Goal: Find specific page/section: Find specific page/section

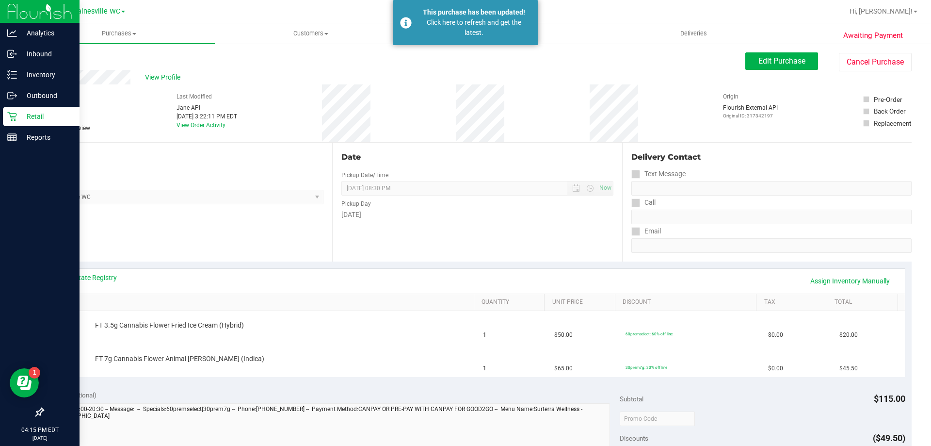
click at [36, 116] on p "Retail" at bounding box center [46, 117] width 58 height 12
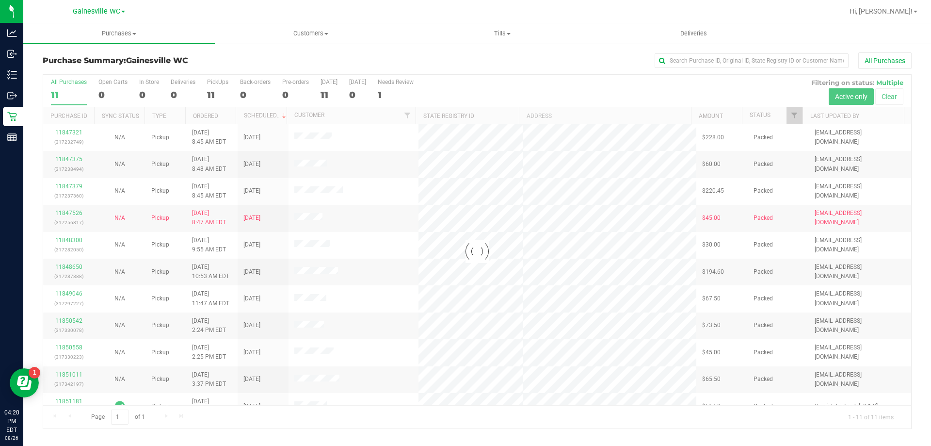
drag, startPoint x: 907, startPoint y: 192, endPoint x: 879, endPoint y: 240, distance: 55.0
click at [900, 242] on div at bounding box center [477, 252] width 868 height 354
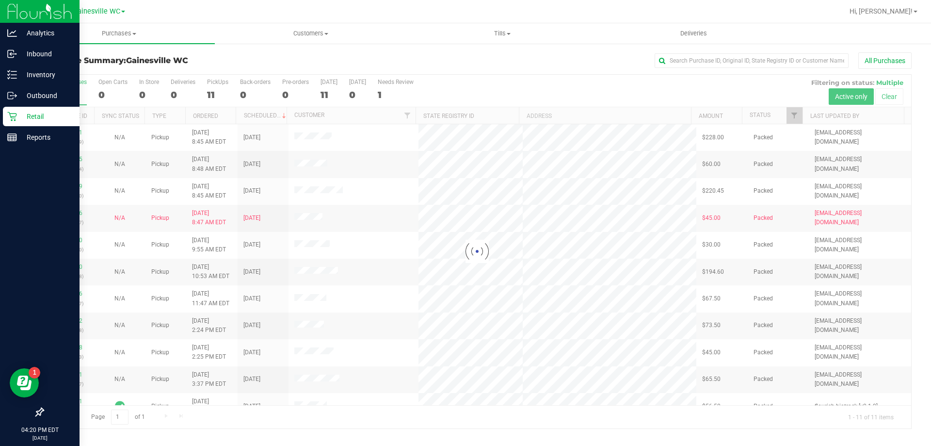
click at [53, 111] on p "Retail" at bounding box center [46, 117] width 58 height 12
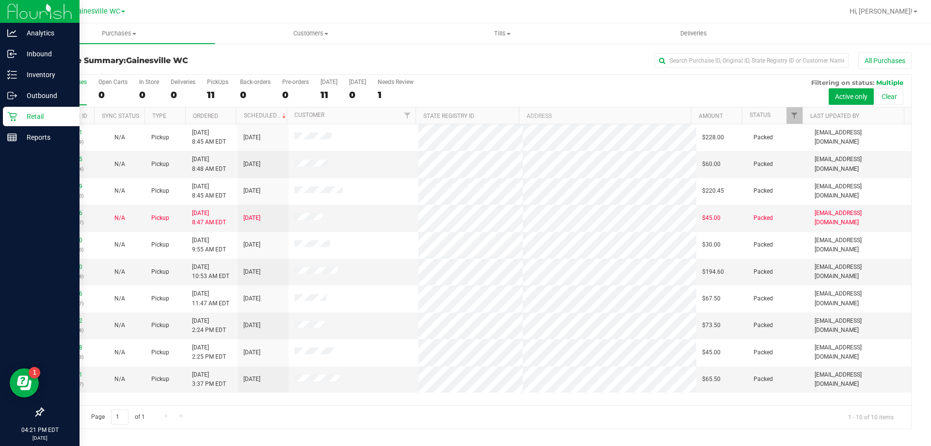
click at [38, 117] on p "Retail" at bounding box center [46, 117] width 58 height 12
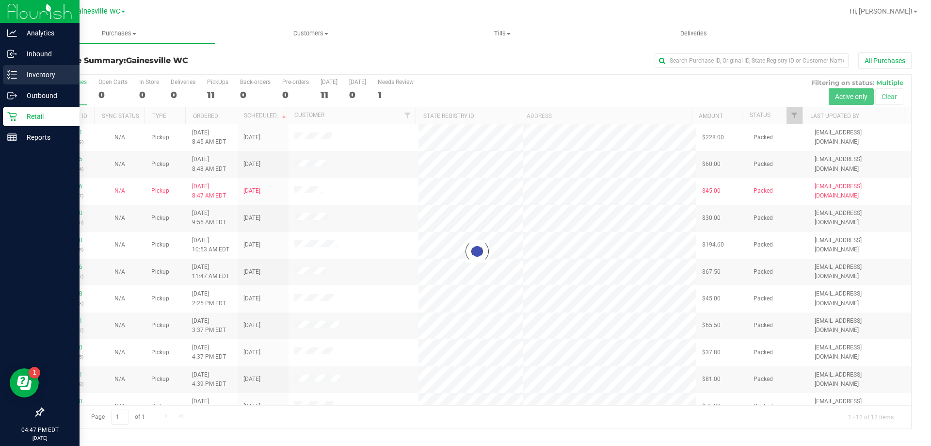
click at [16, 77] on icon at bounding box center [12, 75] width 10 height 10
click at [33, 54] on p "Inbound" at bounding box center [46, 54] width 58 height 12
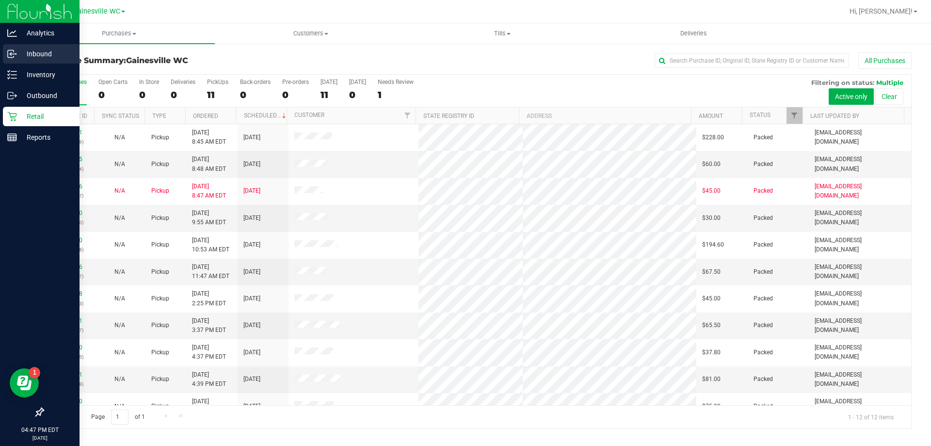
click at [44, 54] on p "Inbound" at bounding box center [46, 54] width 58 height 12
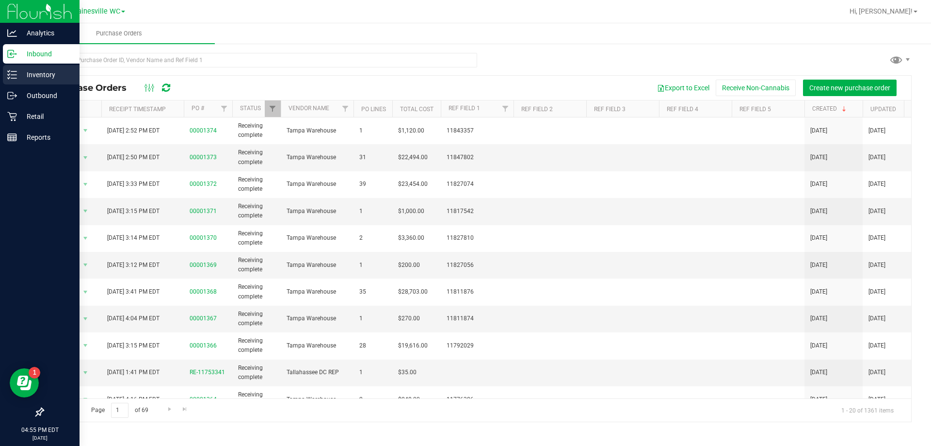
click at [43, 75] on p "Inventory" at bounding box center [46, 75] width 58 height 12
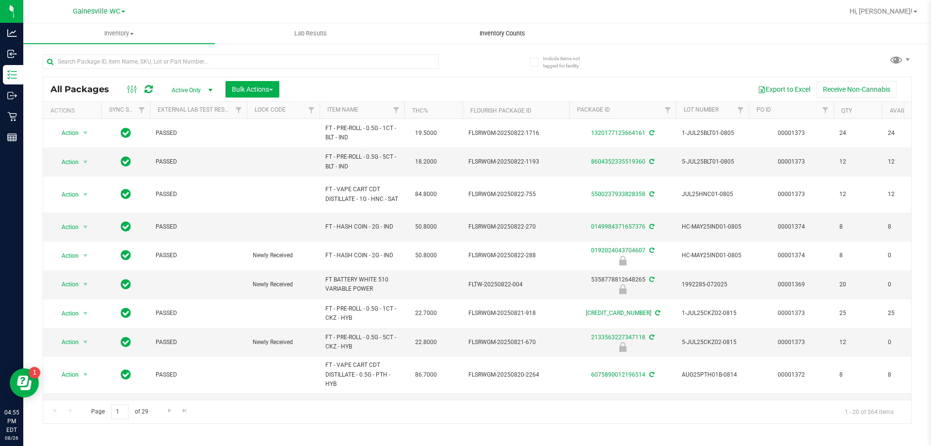
click at [492, 33] on span "Inventory Counts" at bounding box center [503, 33] width 72 height 9
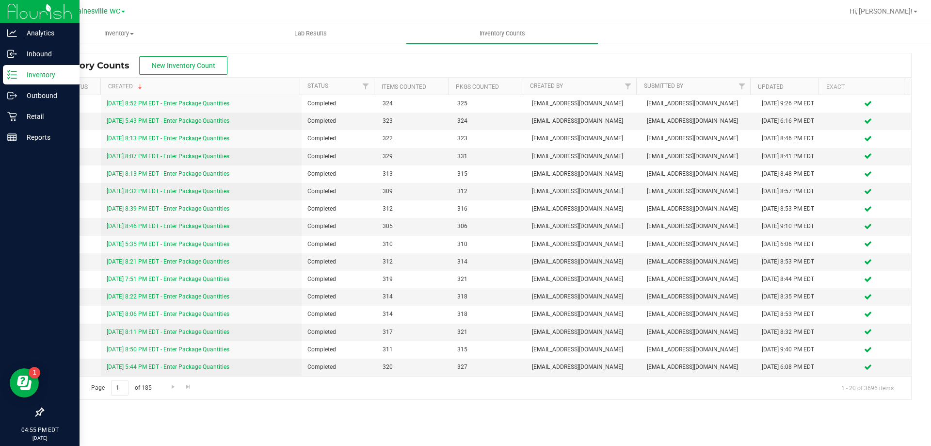
click at [39, 73] on p "Inventory" at bounding box center [46, 75] width 58 height 12
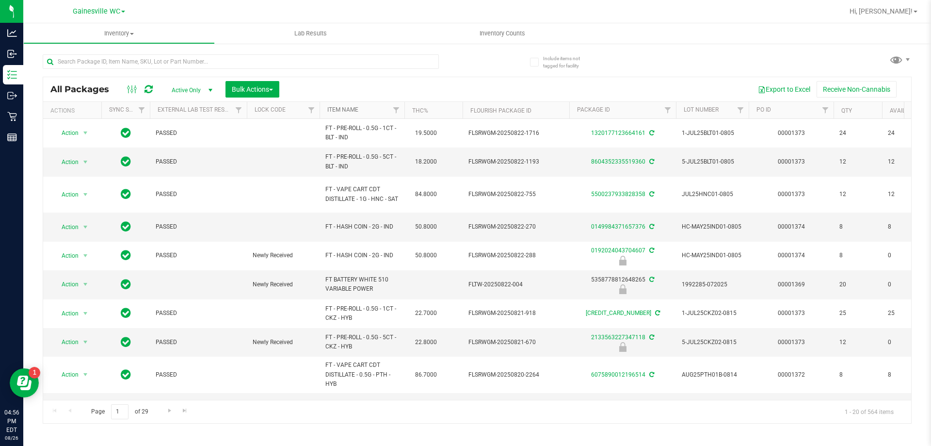
click at [337, 107] on link "Item Name" at bounding box center [342, 109] width 31 height 7
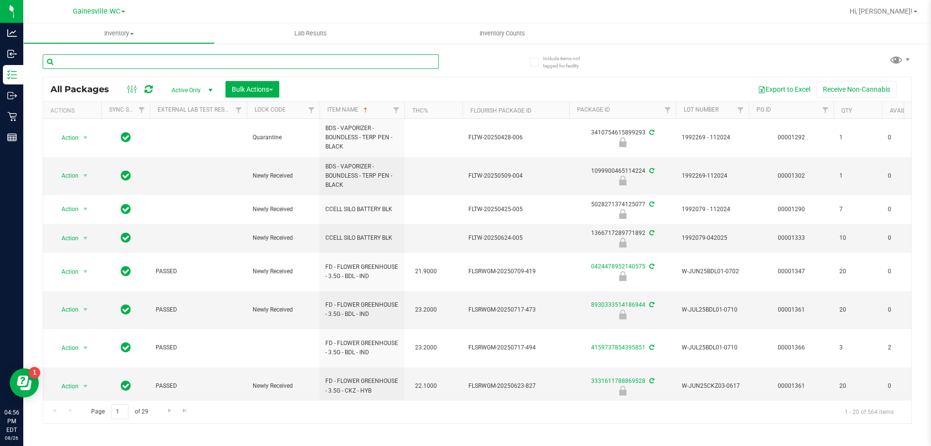
click at [168, 61] on input "text" at bounding box center [241, 61] width 396 height 15
type input "hash"
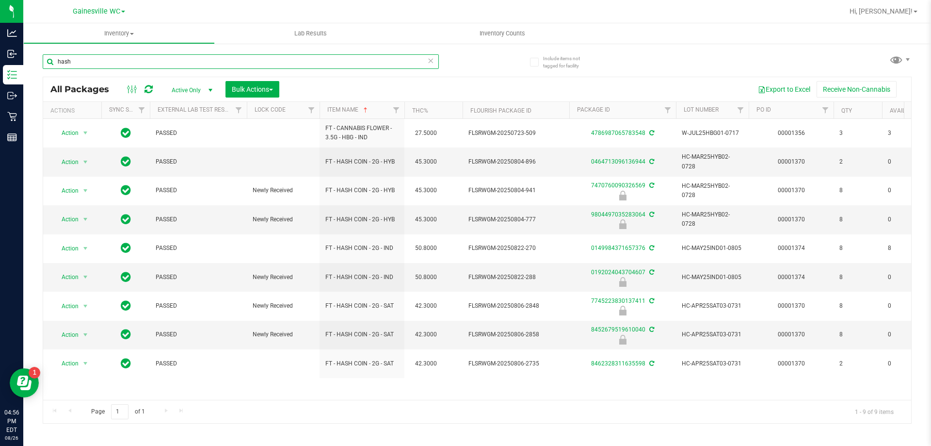
drag, startPoint x: 108, startPoint y: 65, endPoint x: 32, endPoint y: 62, distance: 76.3
click at [32, 62] on div "Include items not tagged for facility hash All Packages Active Only Active Only…" at bounding box center [477, 191] width 908 height 296
click at [490, 75] on div "All Packages Active Only Active Only Lab Samples Locked All External Internal B…" at bounding box center [477, 234] width 869 height 378
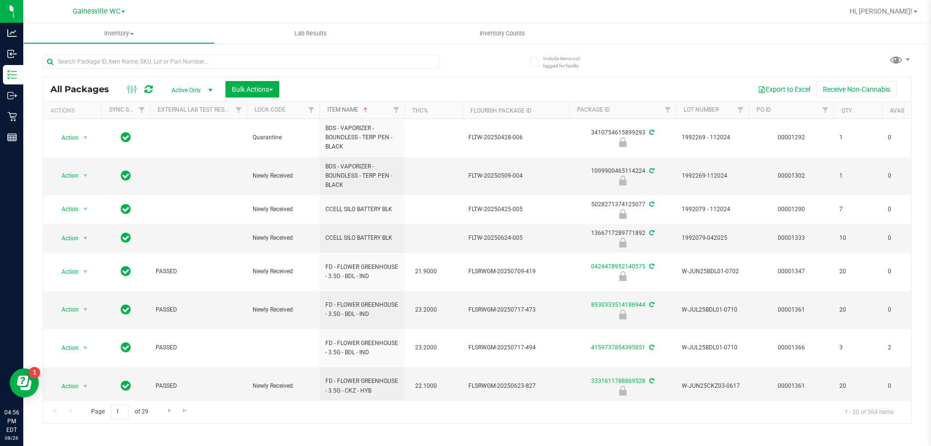
click at [352, 107] on link "Item Name" at bounding box center [348, 109] width 42 height 7
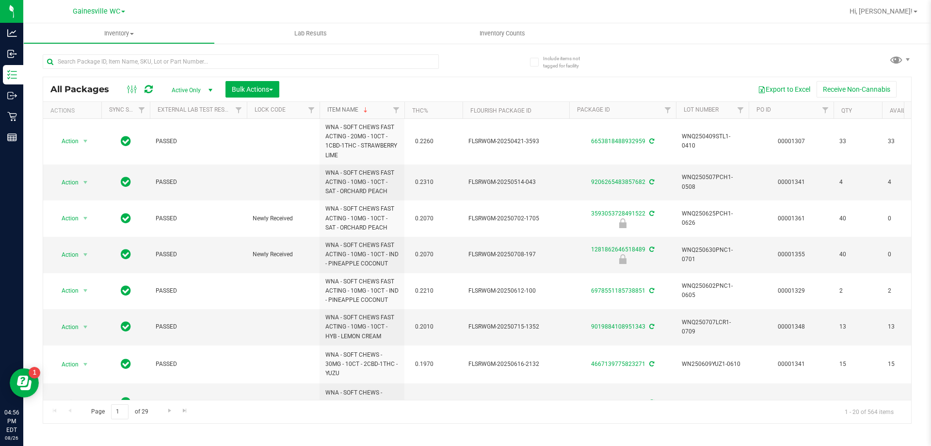
click at [341, 112] on link "Item Name" at bounding box center [348, 109] width 42 height 7
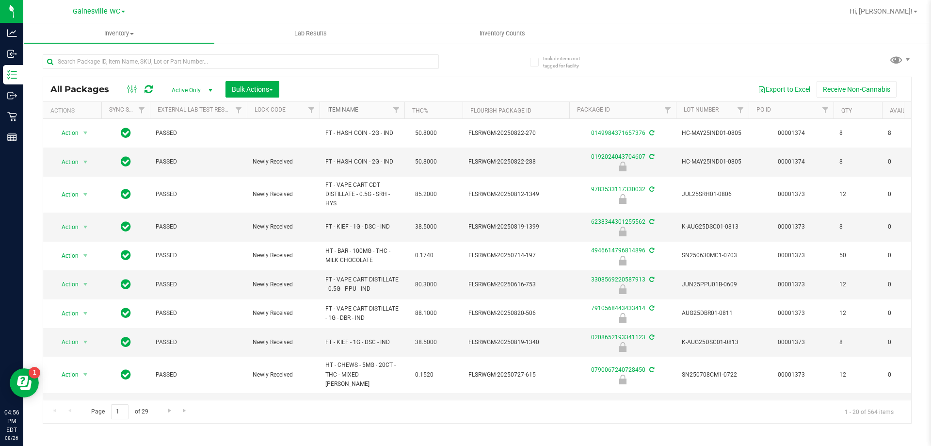
click at [340, 109] on link "Item Name" at bounding box center [342, 109] width 31 height 7
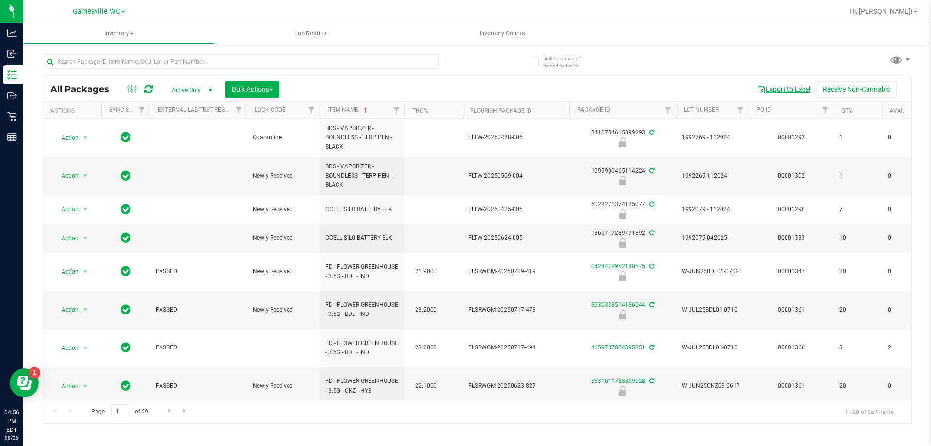
click at [786, 91] on button "Export to Excel" at bounding box center [784, 89] width 65 height 16
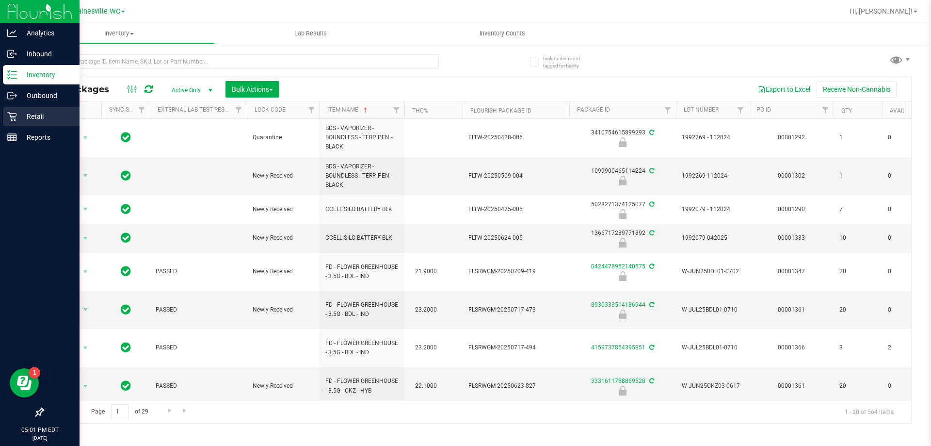
click at [27, 114] on p "Retail" at bounding box center [46, 117] width 58 height 12
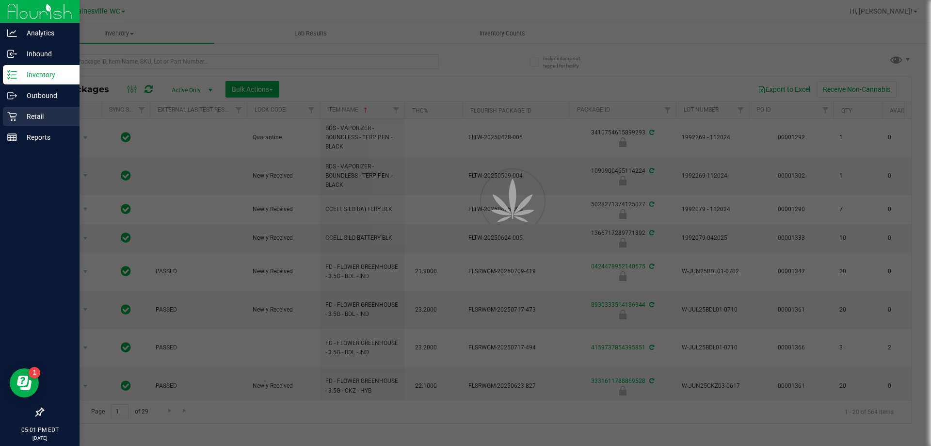
click at [27, 114] on p "Retail" at bounding box center [46, 117] width 58 height 12
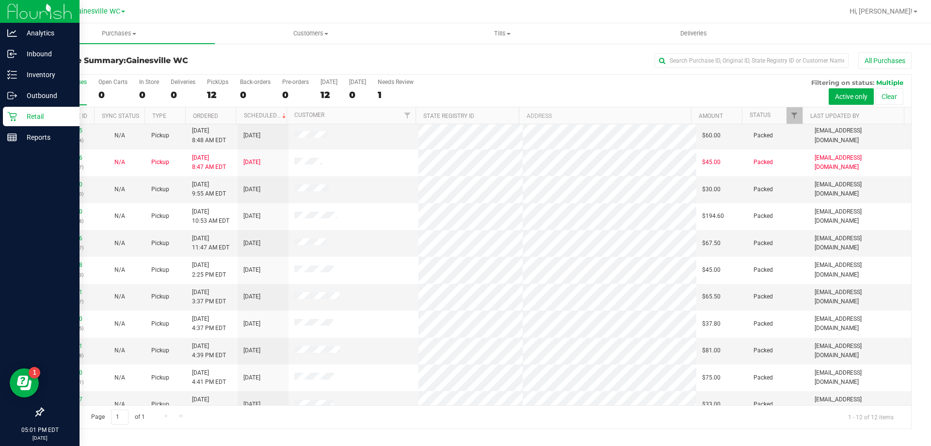
scroll to position [41, 0]
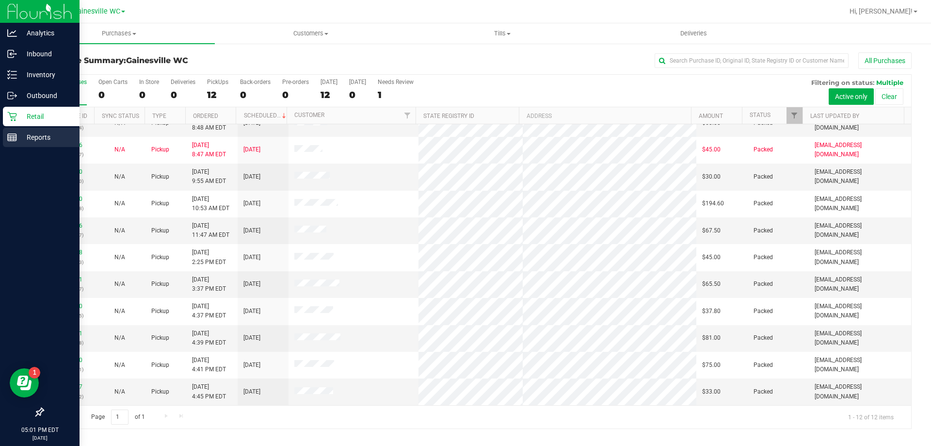
click at [16, 142] on div "Reports" at bounding box center [41, 137] width 77 height 19
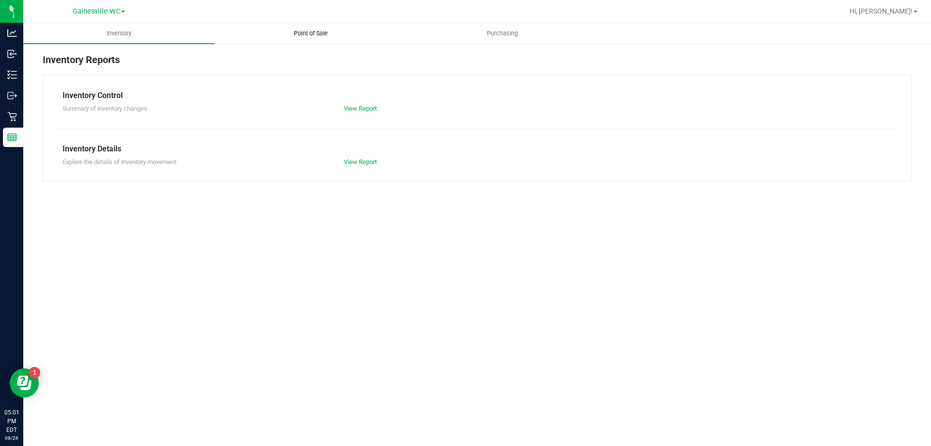
click at [312, 32] on span "Point of Sale" at bounding box center [311, 33] width 60 height 9
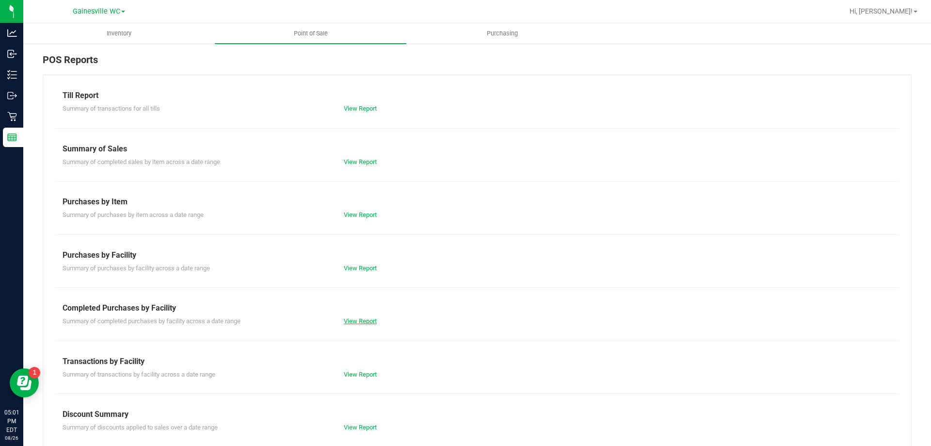
click at [363, 320] on link "View Report" at bounding box center [360, 320] width 33 height 7
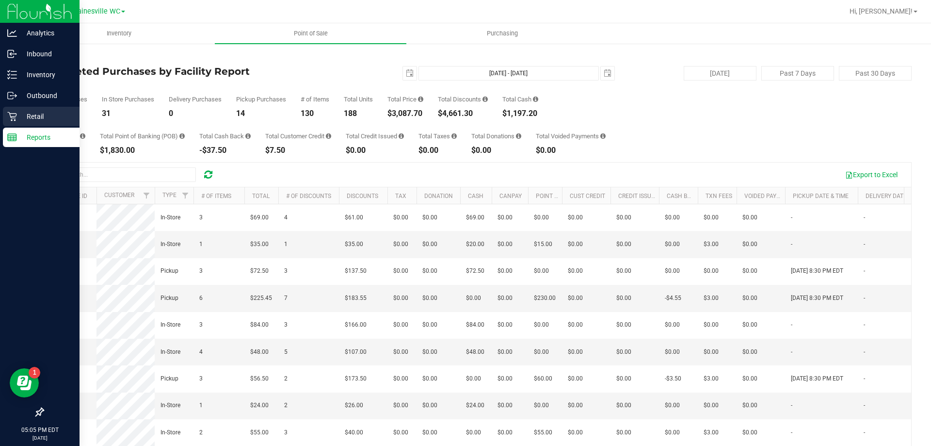
click at [24, 119] on p "Retail" at bounding box center [46, 117] width 58 height 12
